Goal: Navigation & Orientation: Find specific page/section

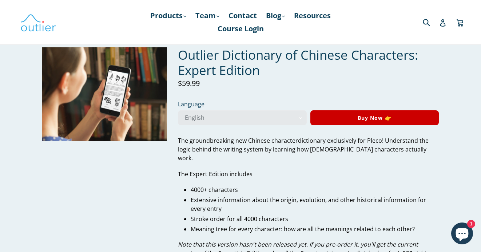
scroll to position [121, 0]
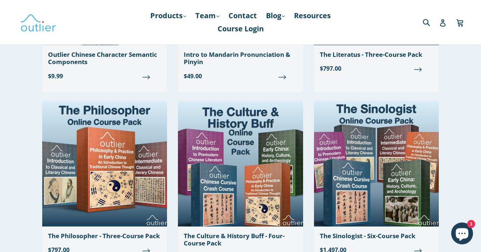
scroll to position [1789, 0]
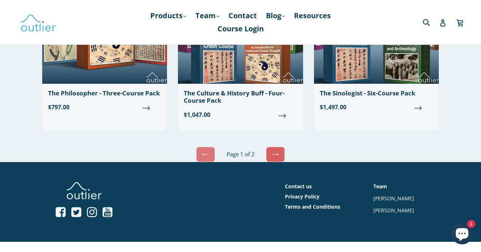
click at [281, 150] on link "Next" at bounding box center [275, 154] width 19 height 15
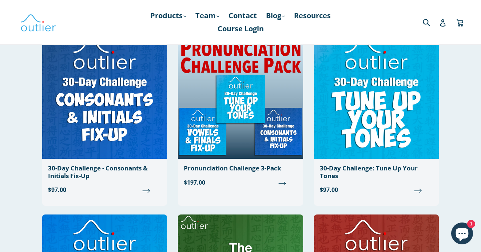
scroll to position [557, 0]
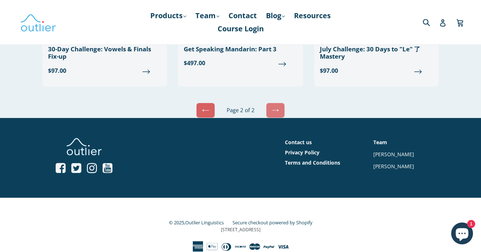
click at [204, 107] on icon at bounding box center [205, 110] width 7 height 7
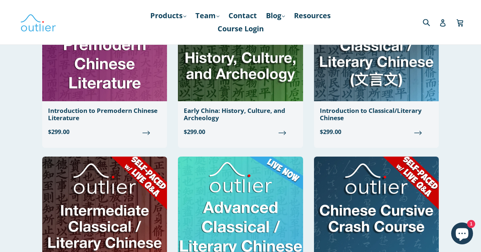
scroll to position [1093, 0]
